Goal: Navigation & Orientation: Find specific page/section

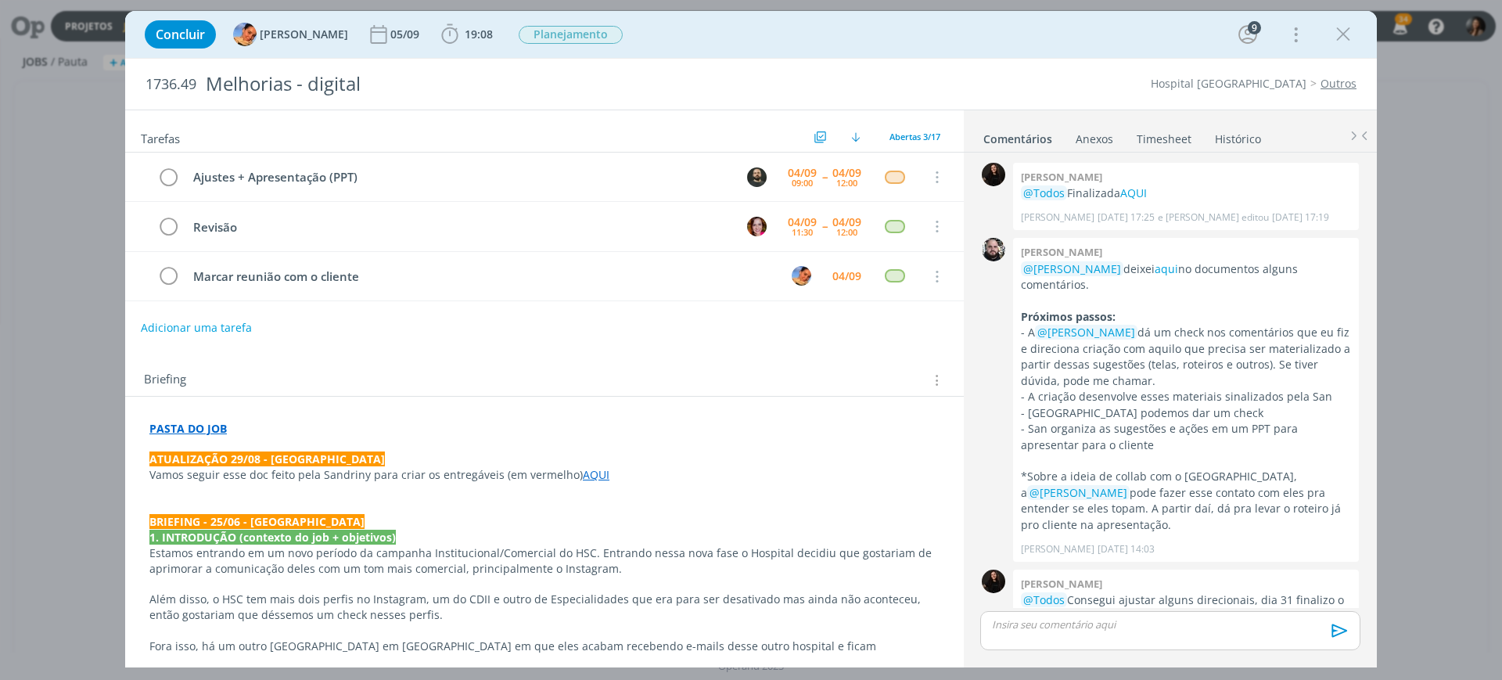
scroll to position [798, 0]
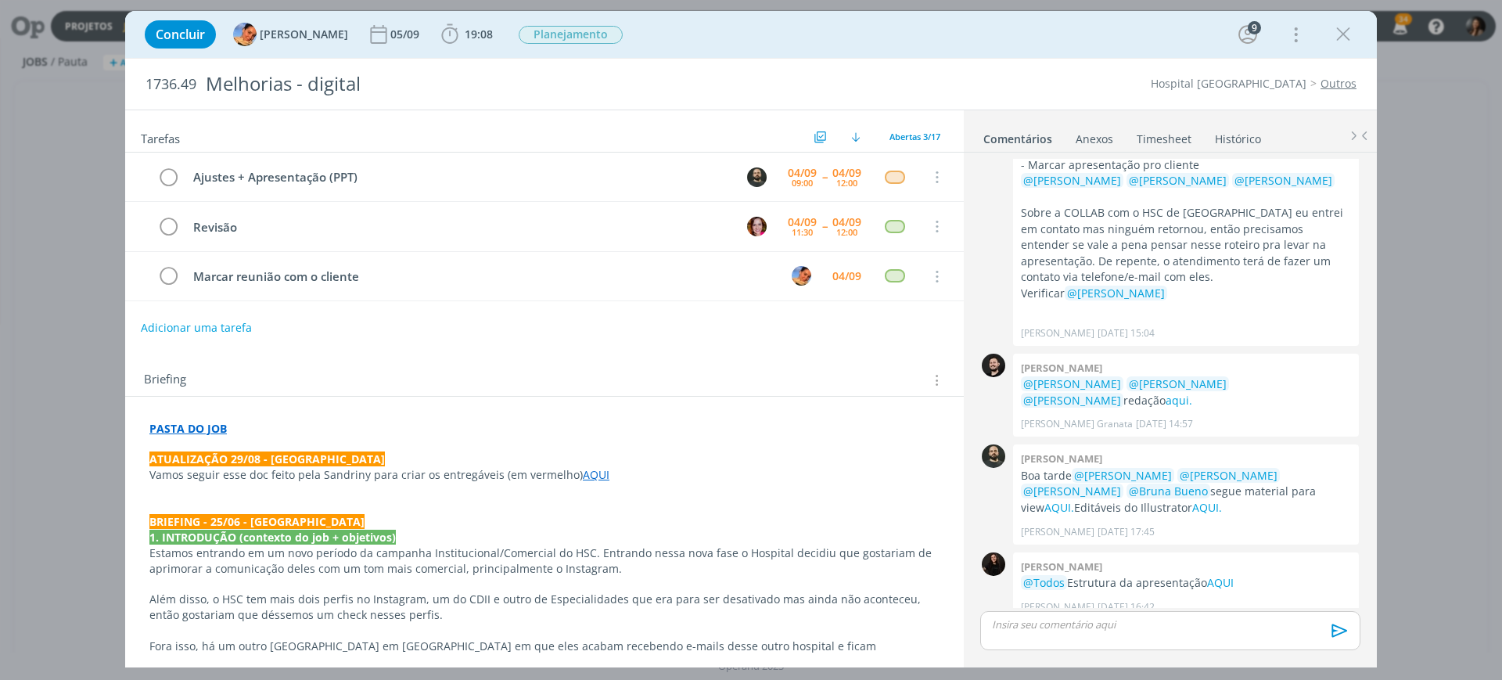
click at [619, 565] on p "Estamos entrando em um novo período da campanha Institucional/Comercial do HSC.…" at bounding box center [544, 560] width 790 height 31
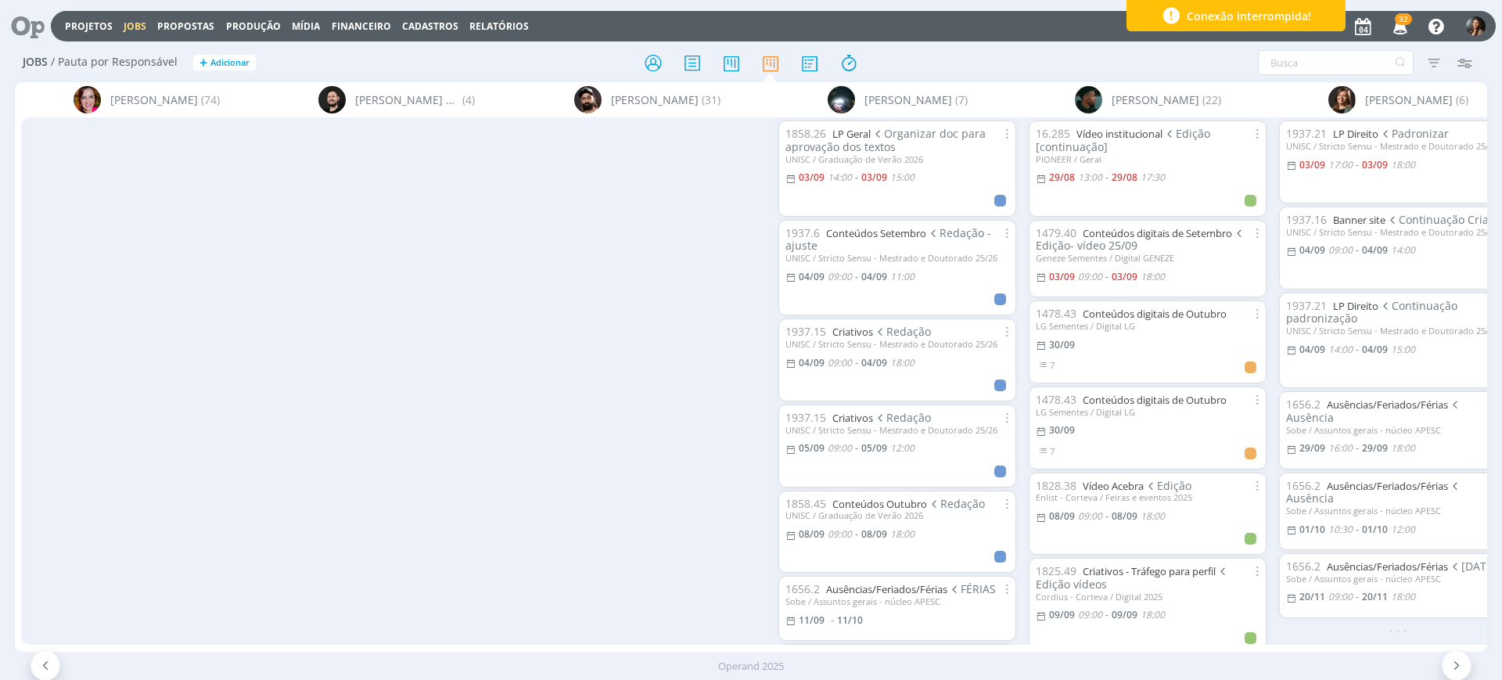
scroll to position [113, 0]
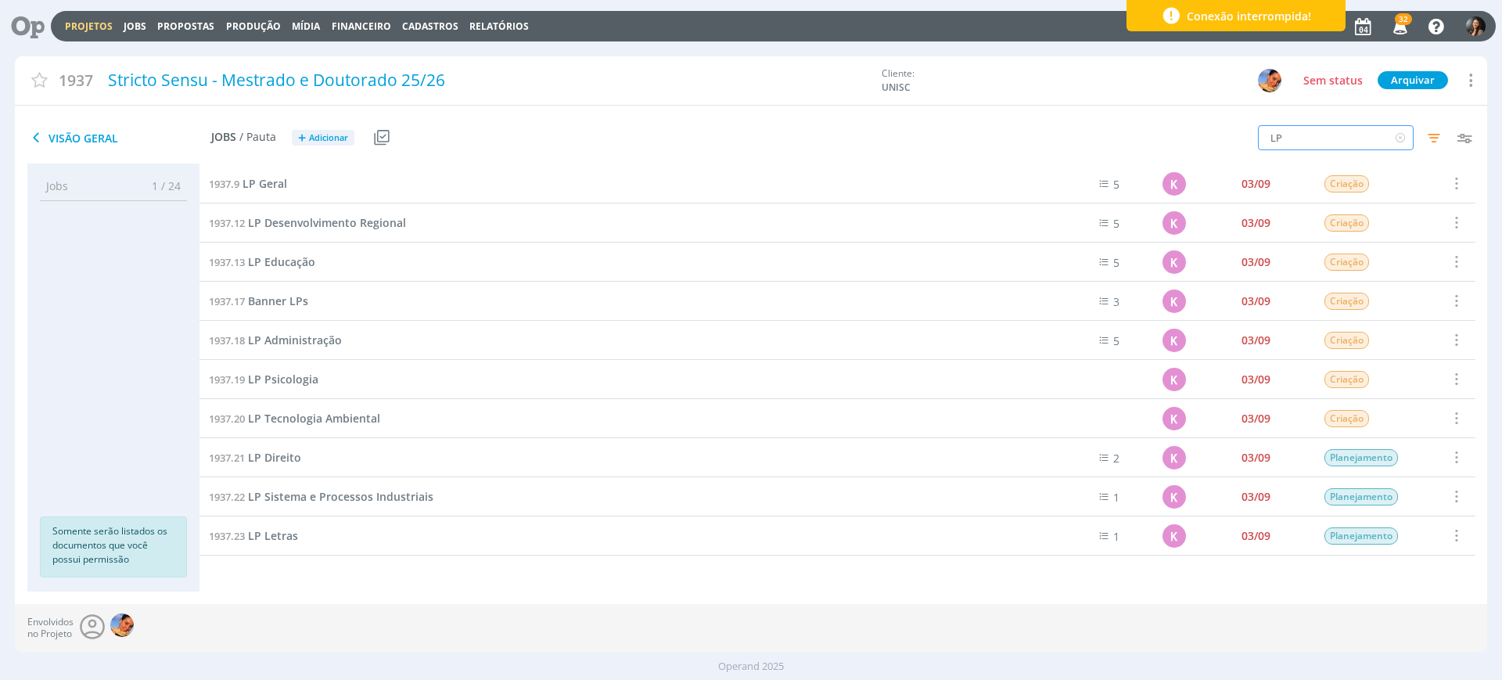
click at [1314, 138] on input "LP" at bounding box center [1336, 137] width 156 height 25
type input "L"
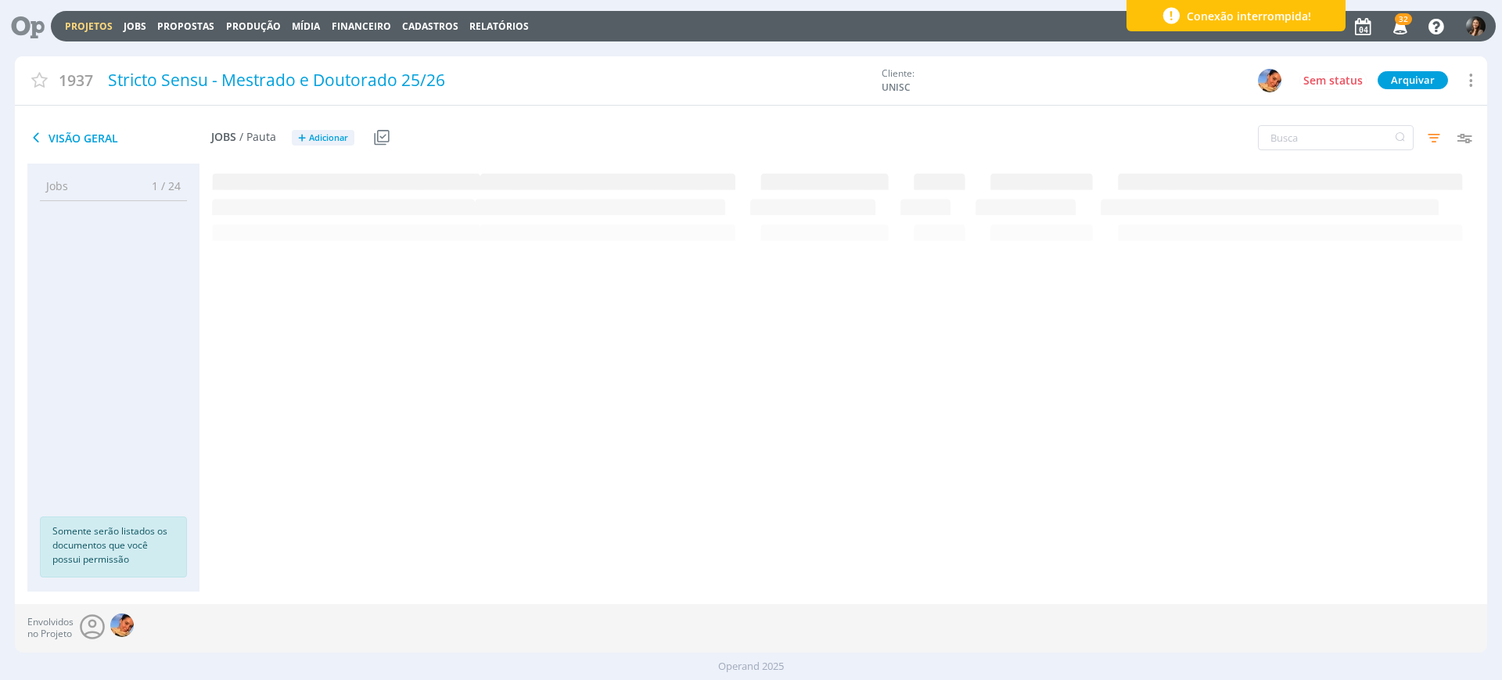
click at [72, 23] on link "Projetos" at bounding box center [89, 26] width 48 height 13
